Goal: Task Accomplishment & Management: Use online tool/utility

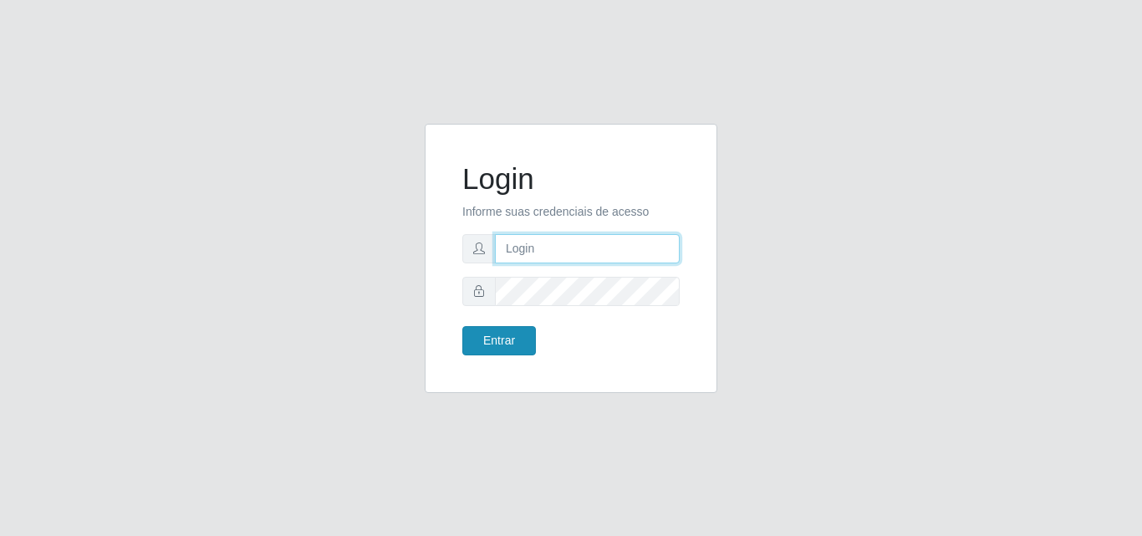
type input "[EMAIL_ADDRESS][DOMAIN_NAME]"
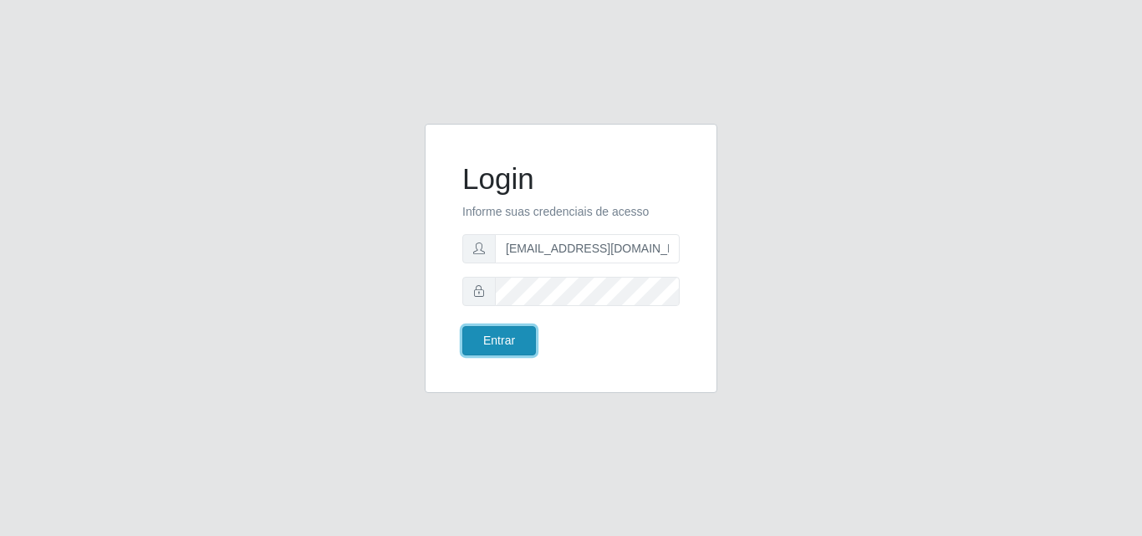
click at [503, 329] on button "Entrar" at bounding box center [499, 340] width 74 height 29
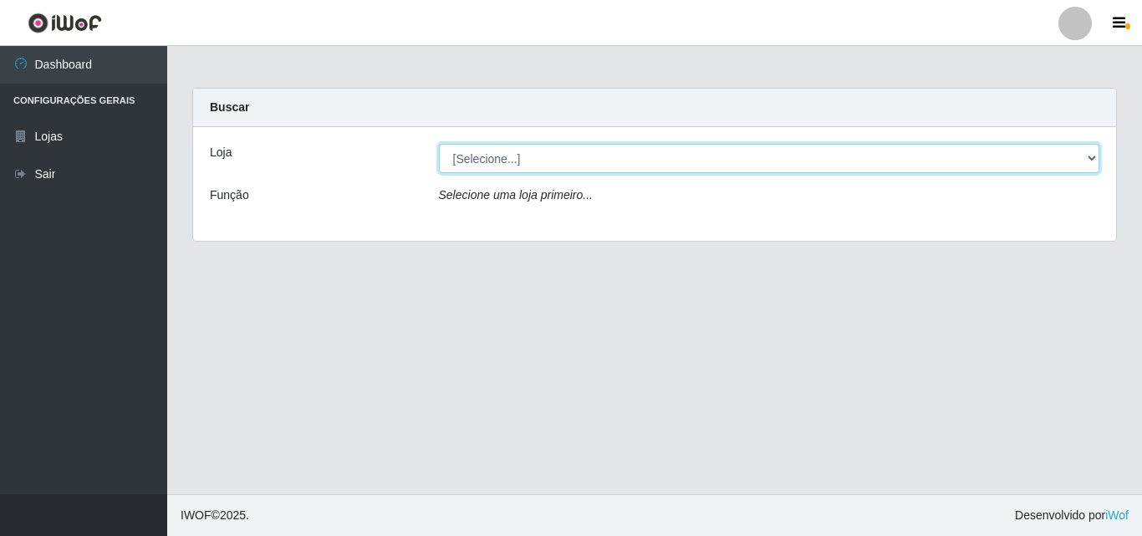
click at [638, 166] on select "[Selecione...] Iskisita Atakado - Centro de Distribuição" at bounding box center [769, 158] width 661 height 29
select select "425"
click at [439, 144] on select "[Selecione...] Iskisita Atakado - Centro de Distribuição" at bounding box center [769, 158] width 661 height 29
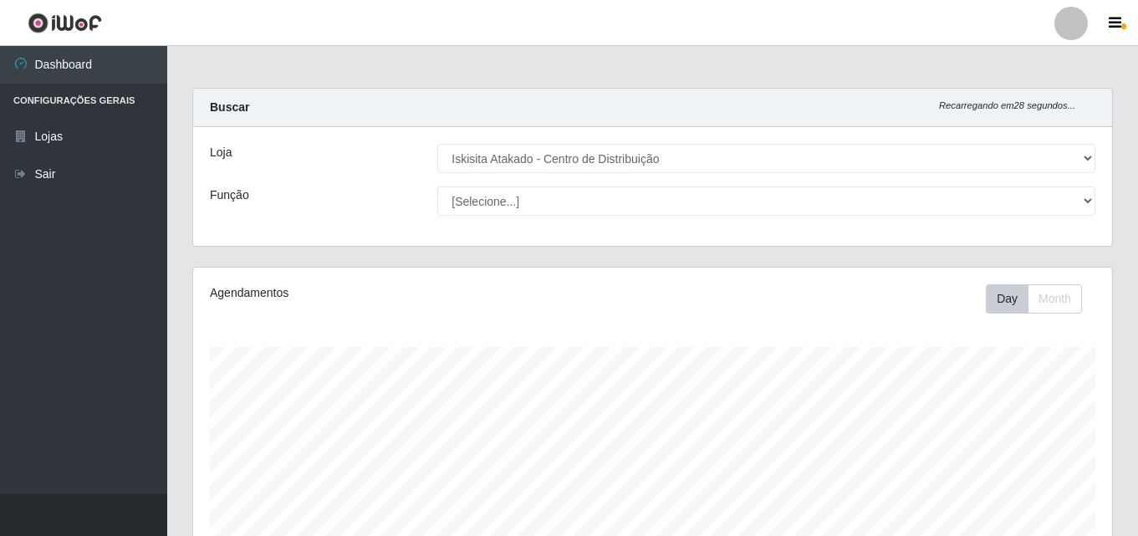
scroll to position [347, 919]
click at [635, 74] on main "Carregando... Buscar Recarregando em 28 segundos... Loja [Selecione...] Iskisit…" at bounding box center [652, 483] width 971 height 874
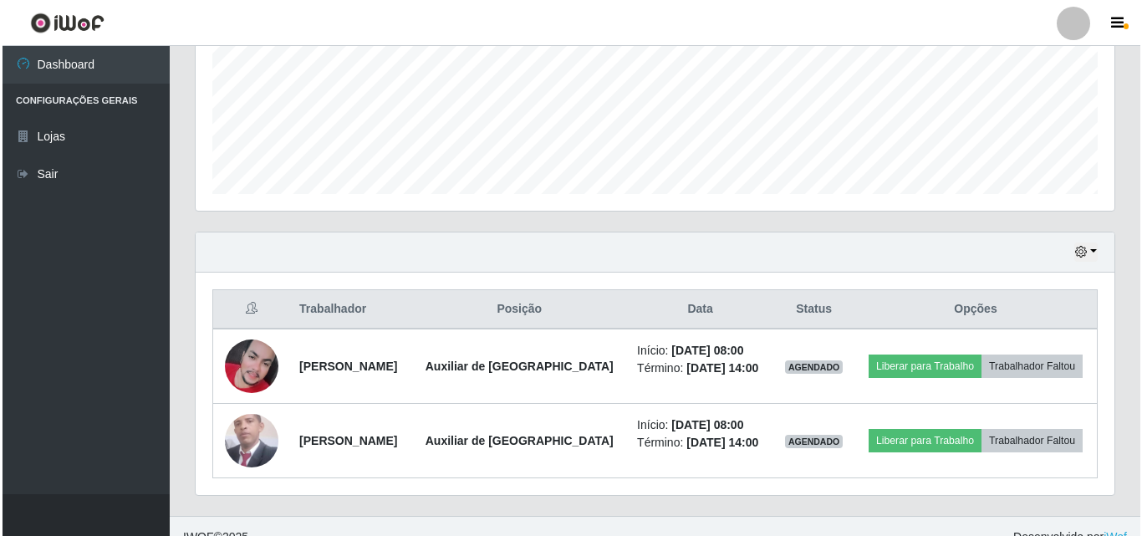
scroll to position [426, 0]
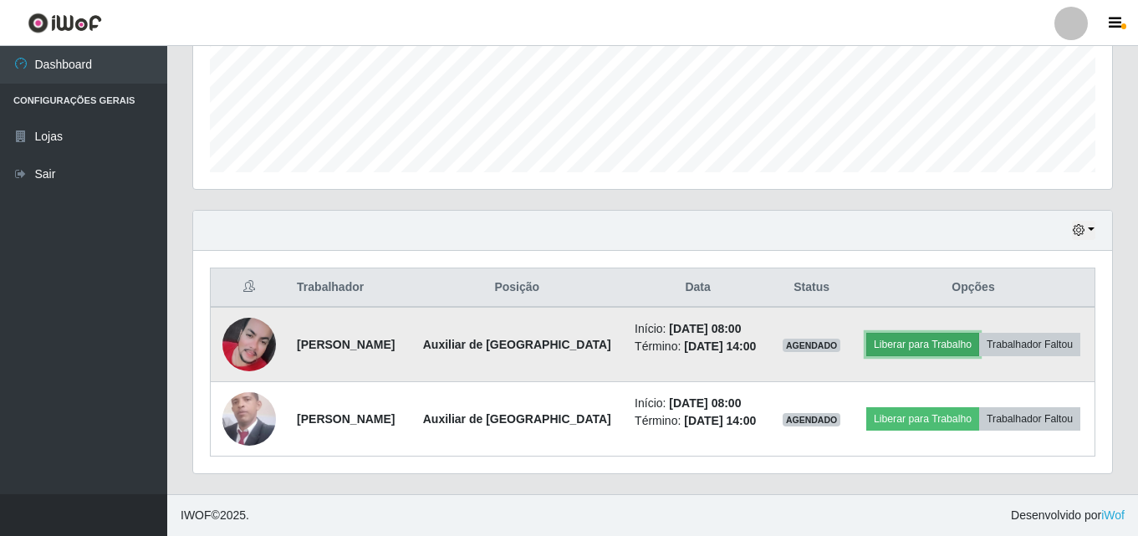
click at [913, 350] on button "Liberar para Trabalho" at bounding box center [922, 344] width 113 height 23
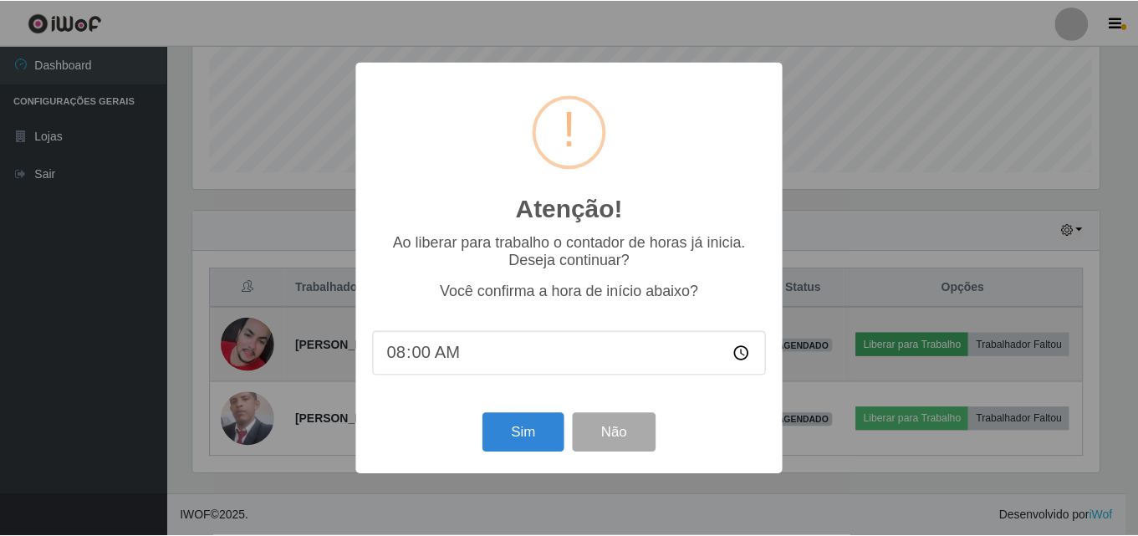
scroll to position [347, 911]
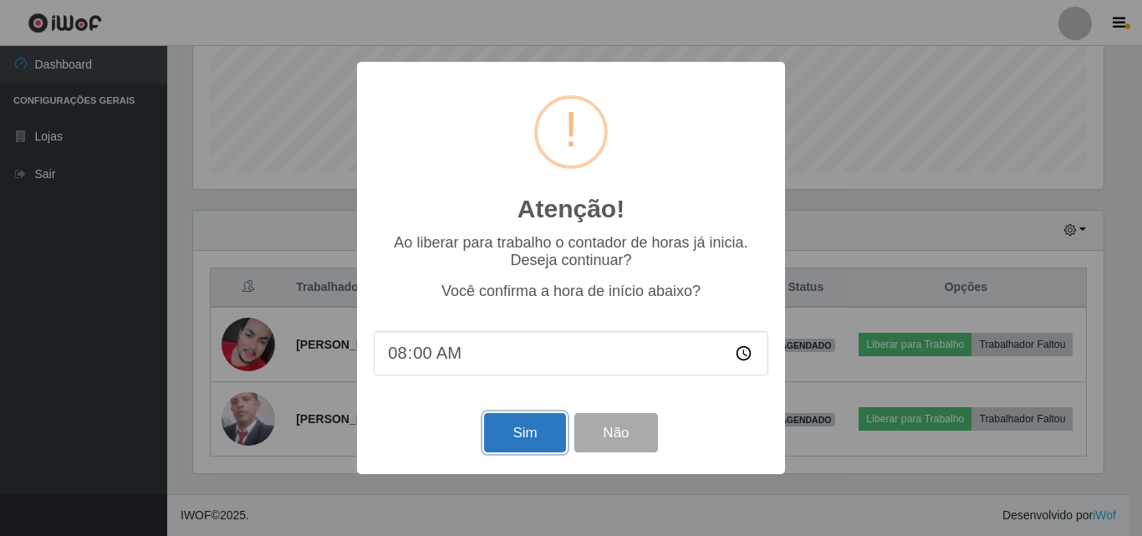
click at [527, 444] on button "Sim" at bounding box center [524, 432] width 81 height 39
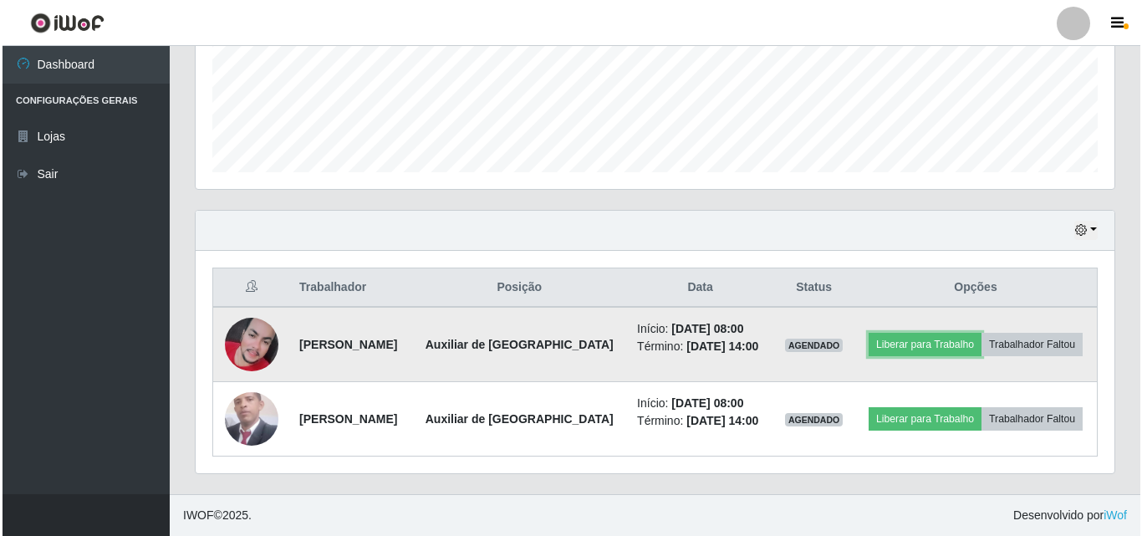
scroll to position [347, 919]
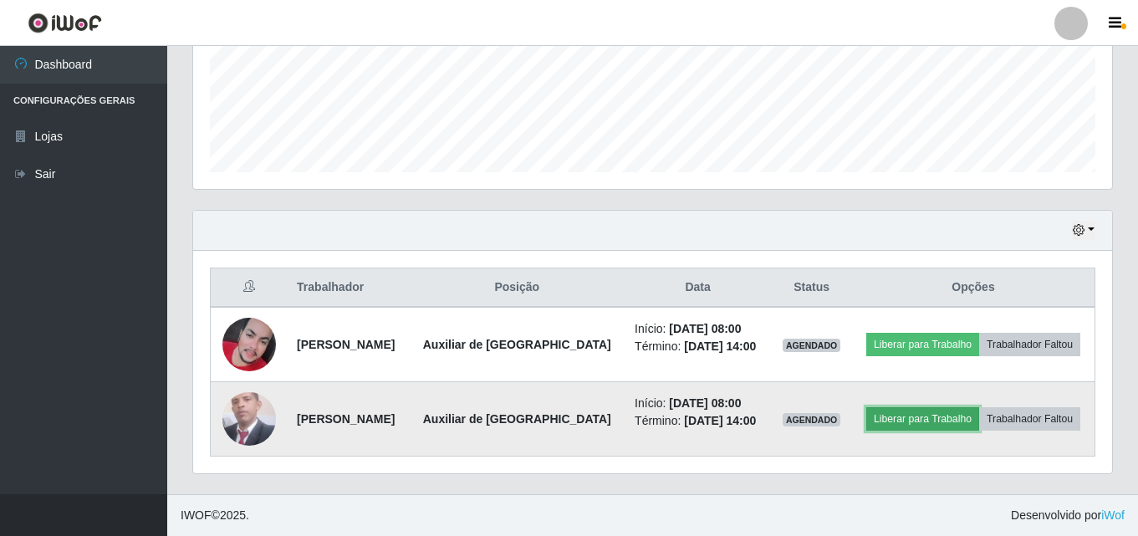
click at [889, 416] on button "Liberar para Trabalho" at bounding box center [922, 418] width 113 height 23
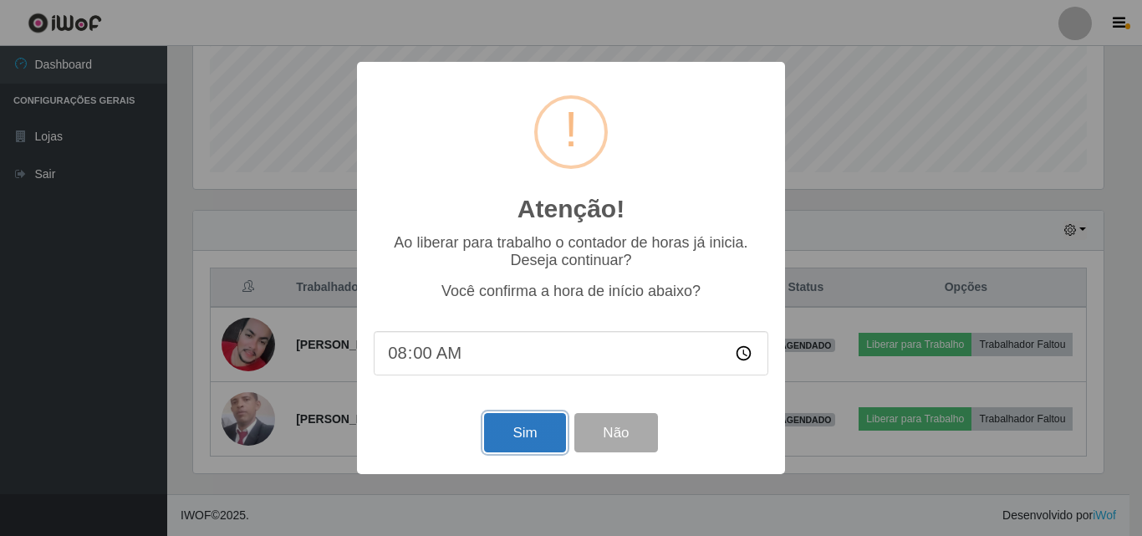
click at [537, 442] on button "Sim" at bounding box center [524, 432] width 81 height 39
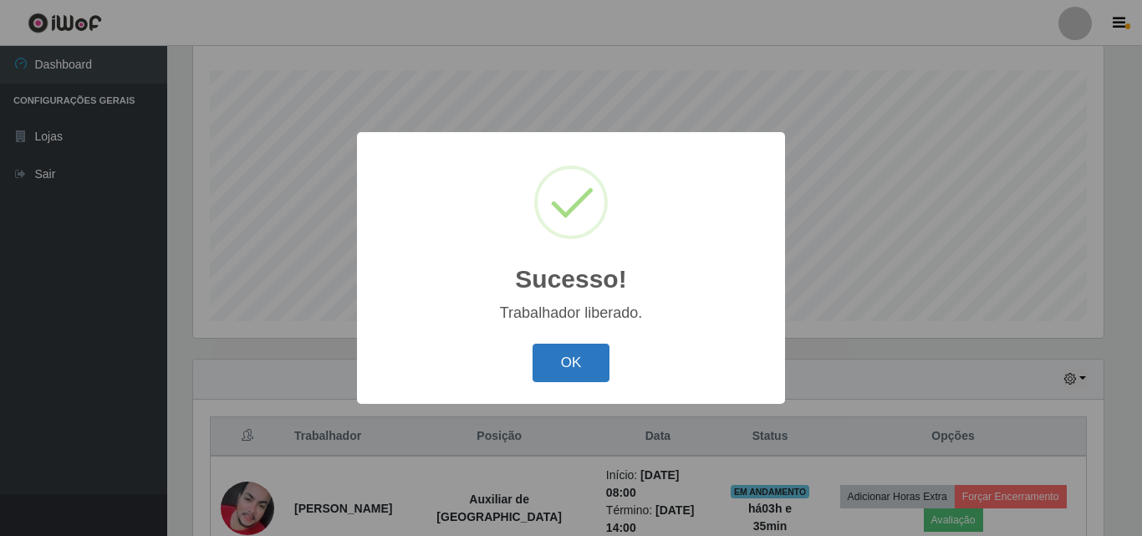
click at [605, 362] on button "OK" at bounding box center [572, 363] width 78 height 39
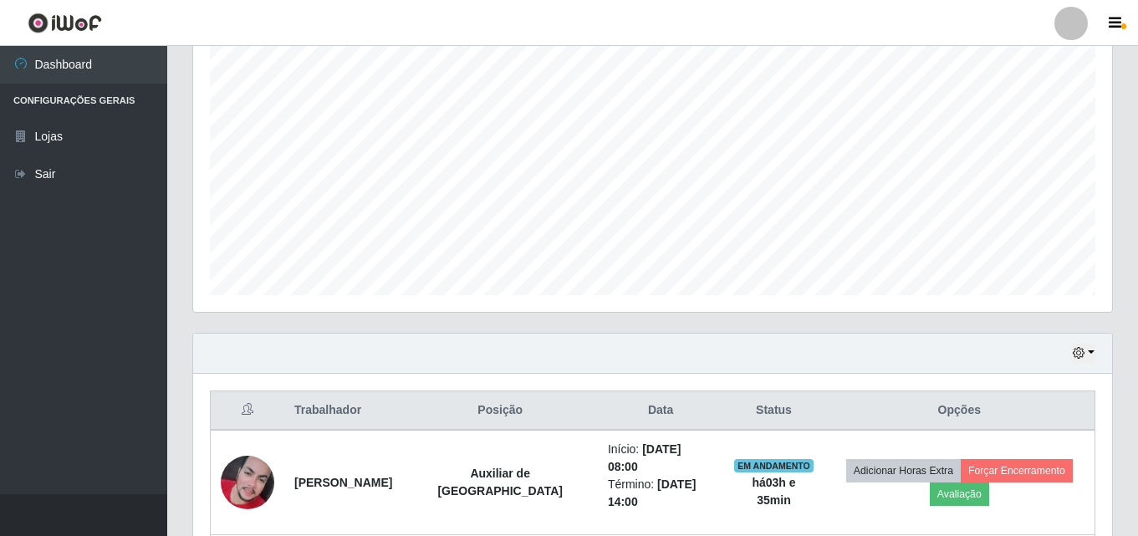
scroll to position [0, 0]
